Goal: Task Accomplishment & Management: Use online tool/utility

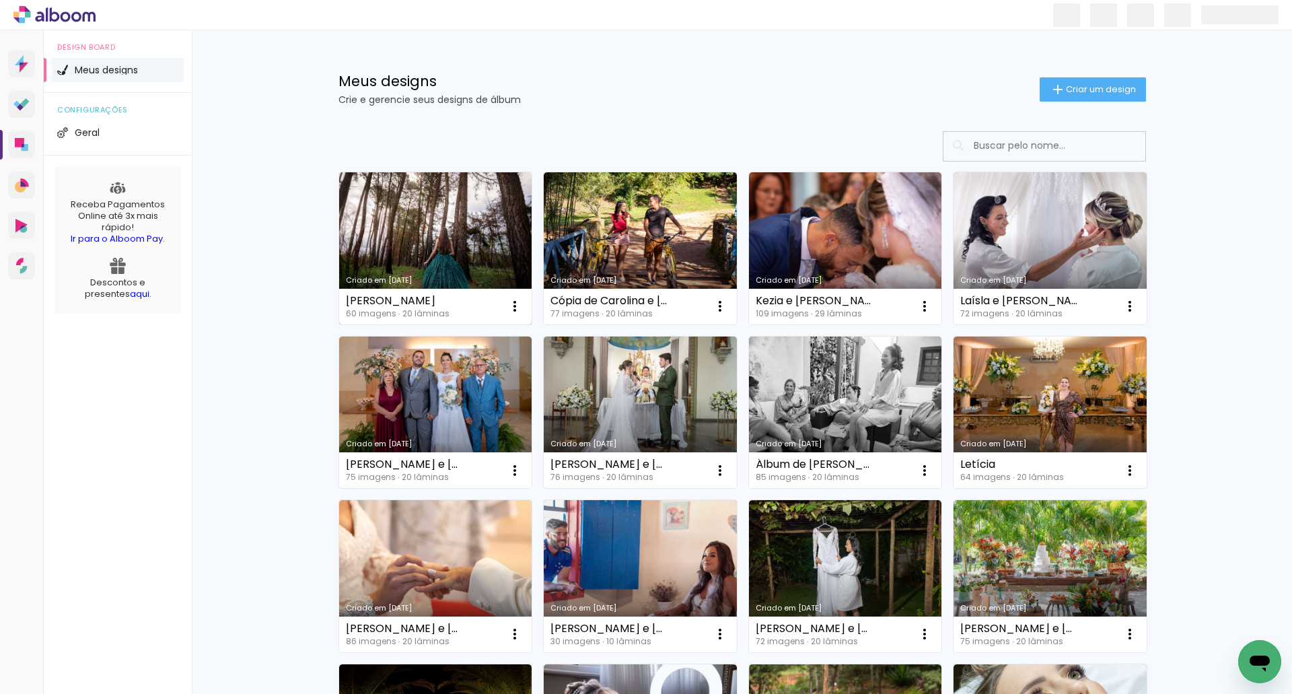
click at [406, 245] on link "Criado em [DATE]" at bounding box center [435, 248] width 193 height 152
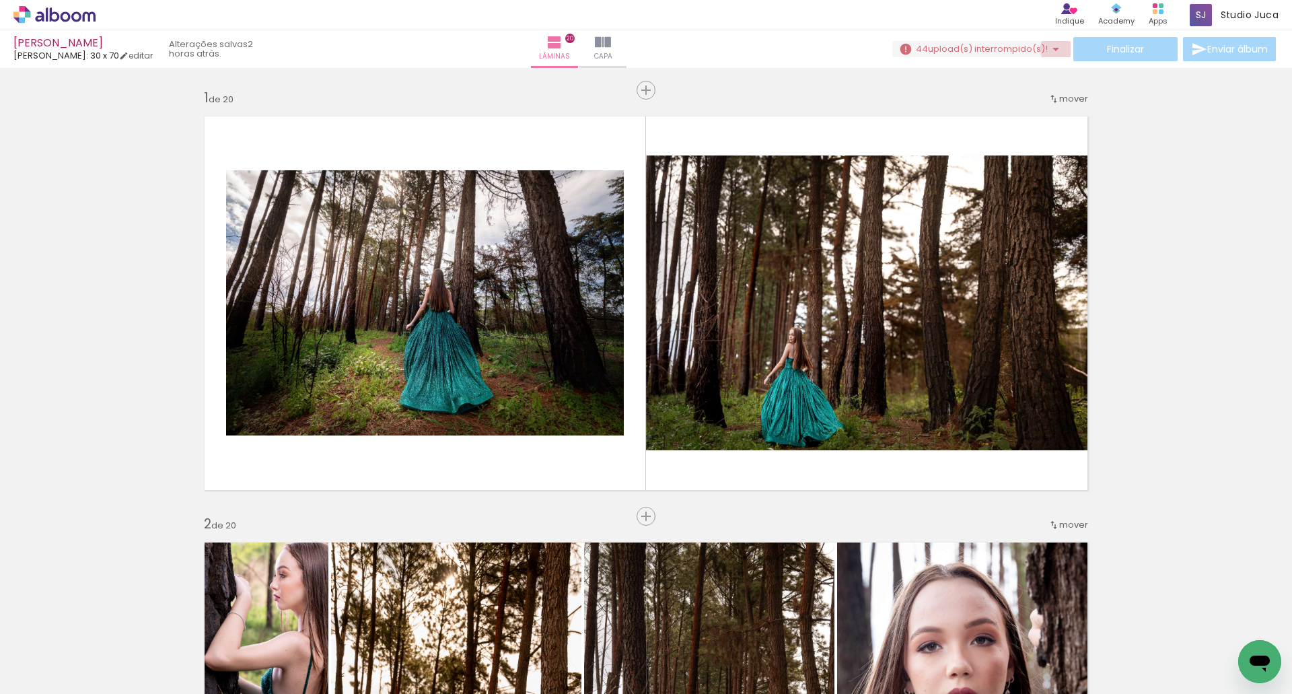
click at [1057, 49] on iron-icon at bounding box center [1056, 49] width 16 height 16
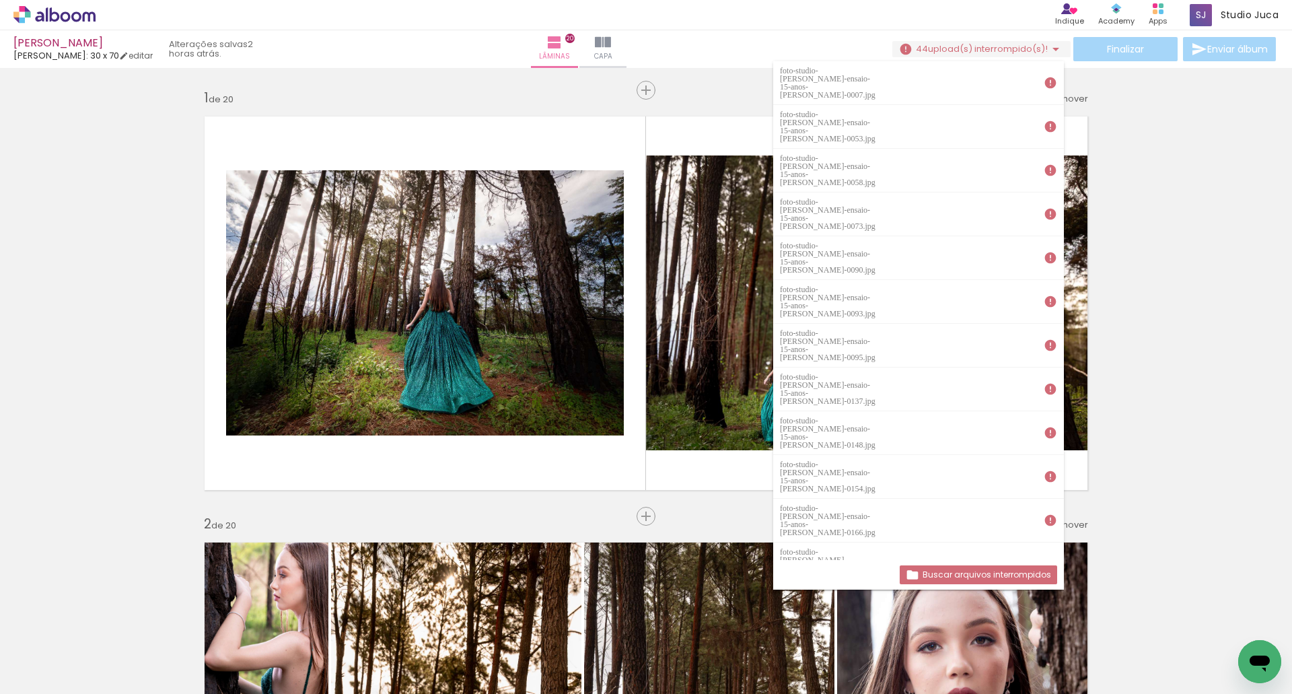
click at [972, 565] on paper-button "Buscar arquivos interrompidos" at bounding box center [979, 574] width 158 height 19
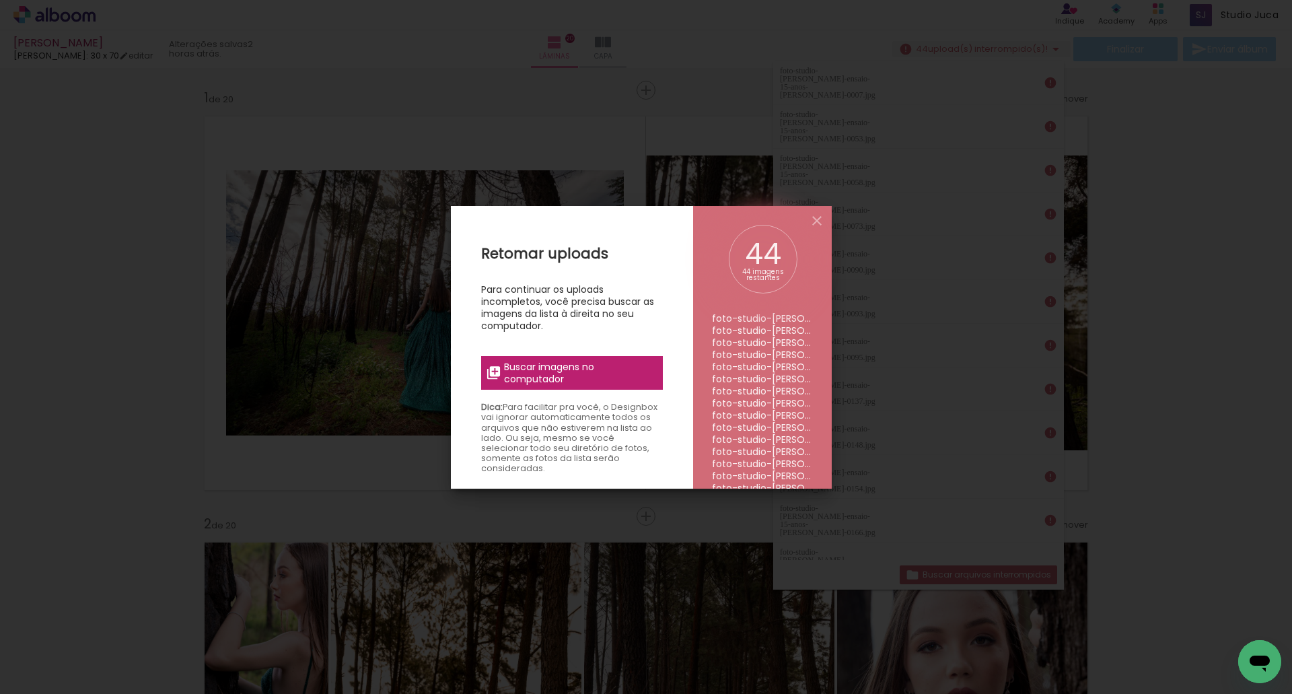
click at [563, 371] on span "Buscar imagens no computador" at bounding box center [579, 373] width 150 height 24
click at [0, 0] on input "file" at bounding box center [0, 0] width 0 height 0
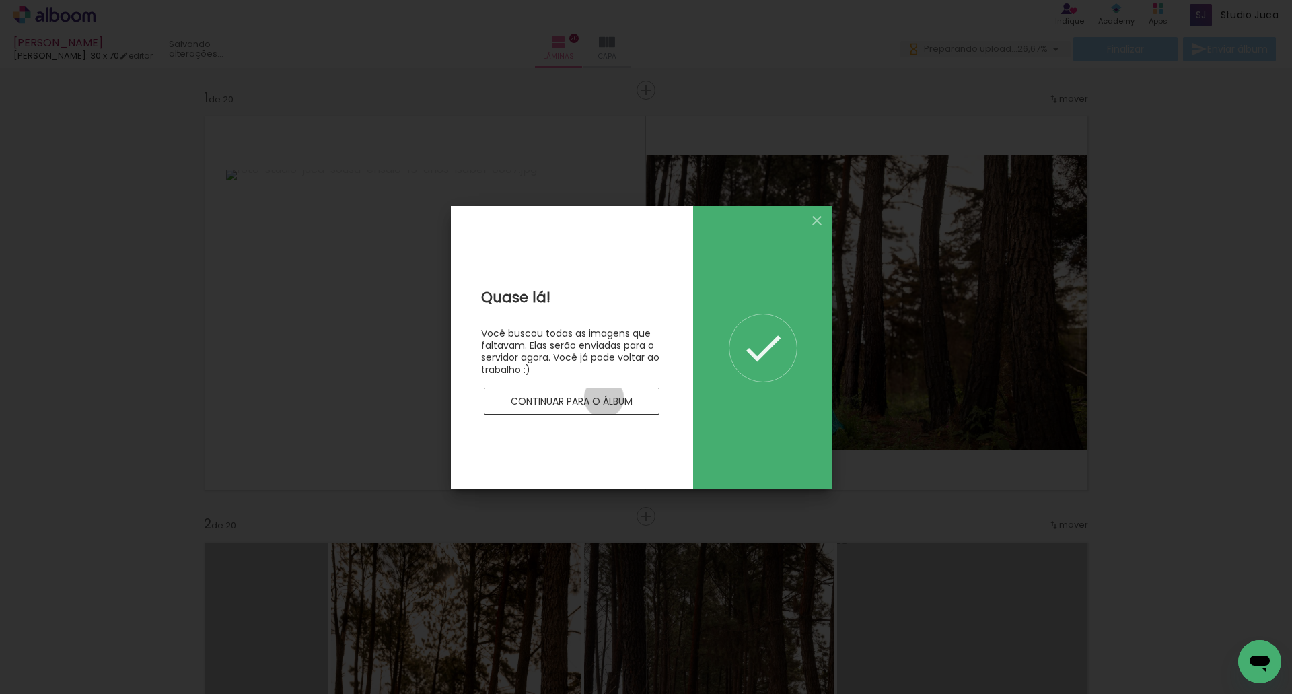
click at [0, 0] on slot "Continuar para o álbum" at bounding box center [0, 0] width 0 height 0
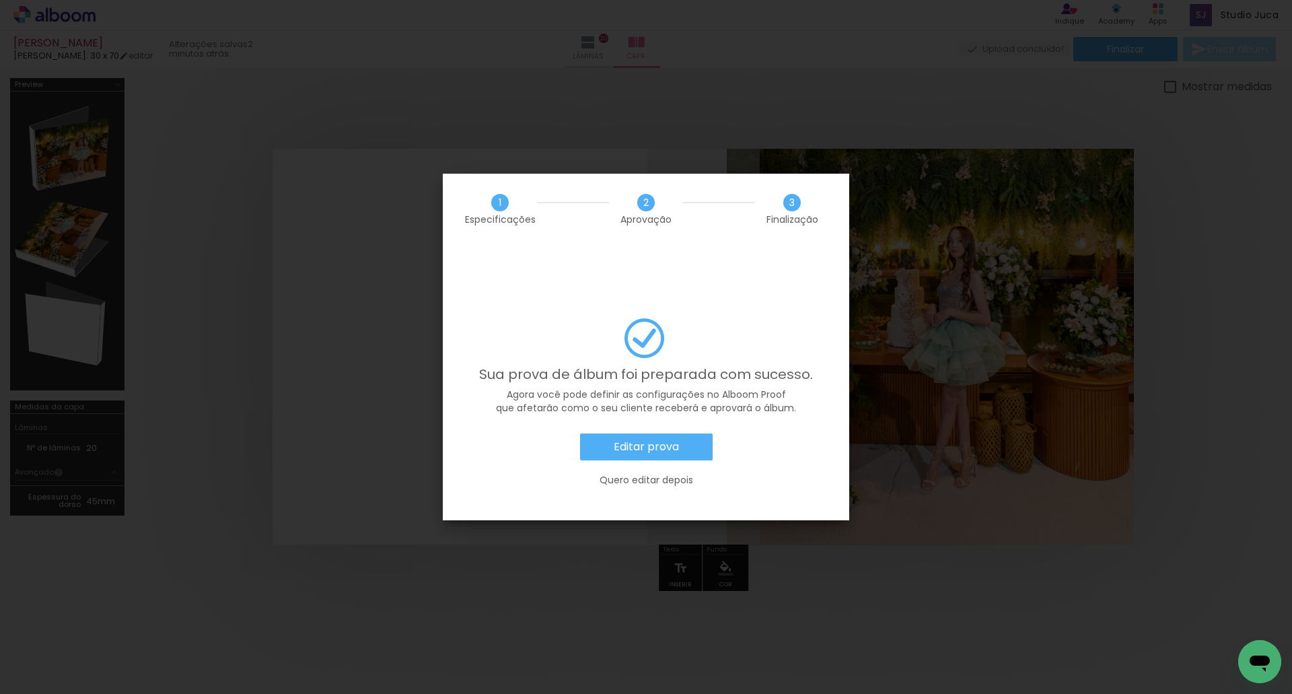
click at [0, 0] on slot "Editar prova" at bounding box center [0, 0] width 0 height 0
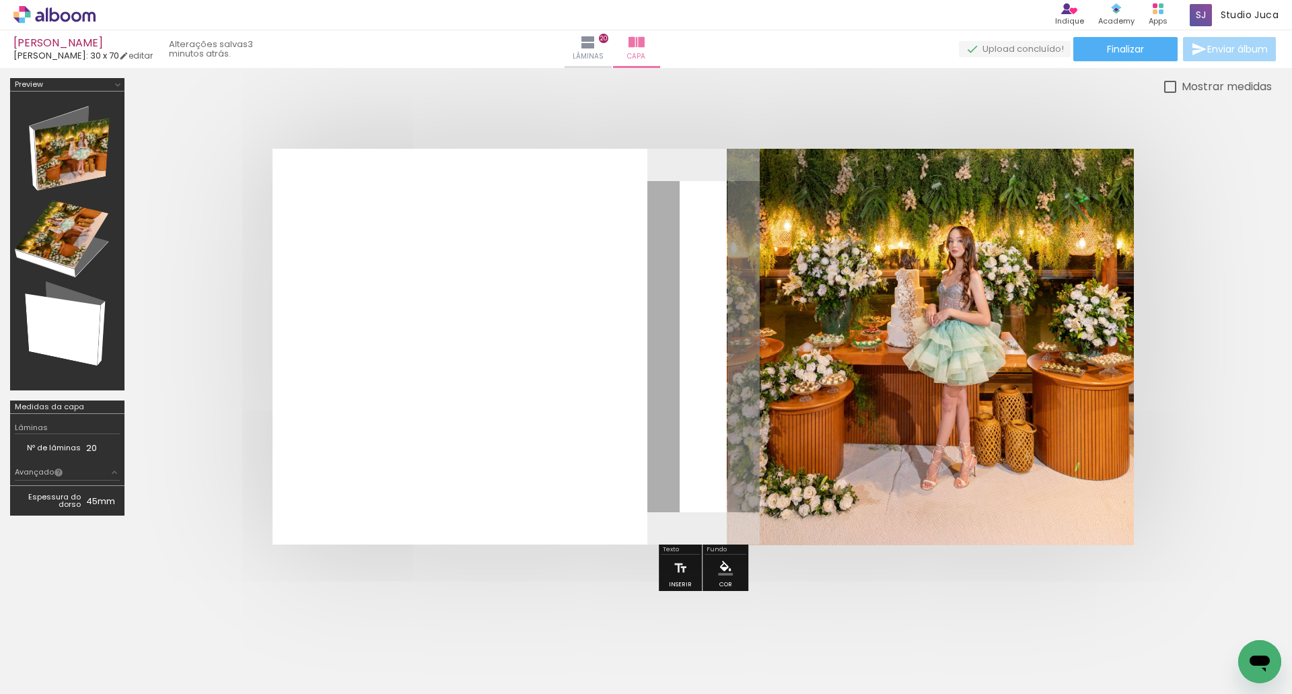
click at [61, 23] on icon at bounding box center [54, 15] width 82 height 18
